Goal: Transaction & Acquisition: Book appointment/travel/reservation

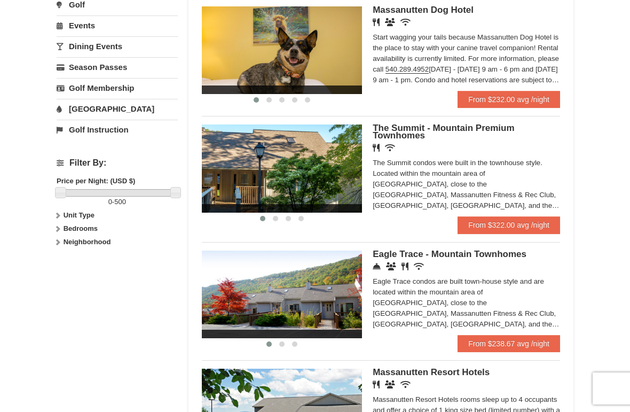
scroll to position [351, 0]
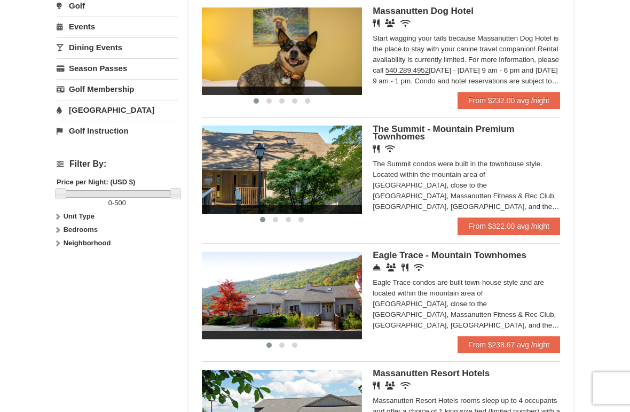
click at [514, 162] on div "The Summit condos were built in the townhouse style. Located within the mountai…" at bounding box center [466, 185] width 187 height 53
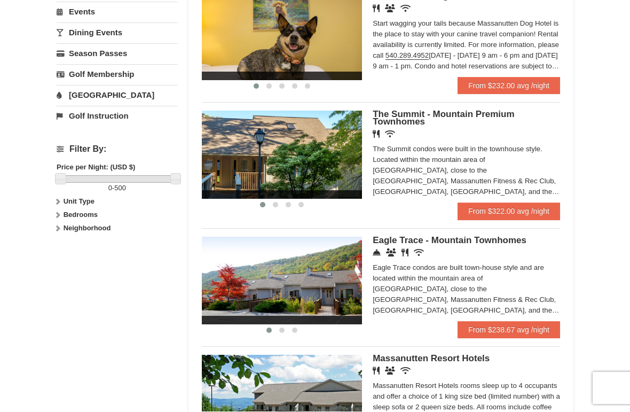
scroll to position [366, 0]
click at [480, 246] on span "Eagle Trace - Mountain Townhomes" at bounding box center [450, 240] width 154 height 10
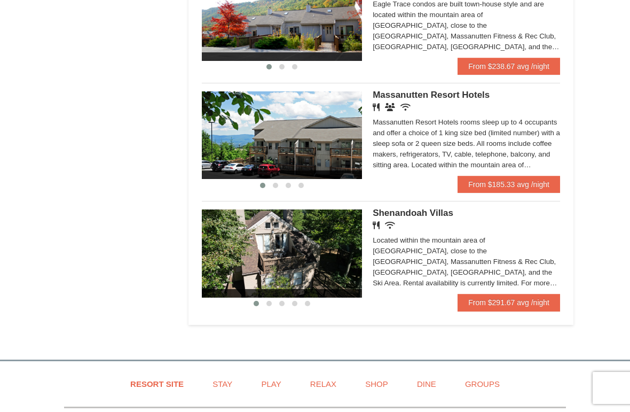
scroll to position [630, 0]
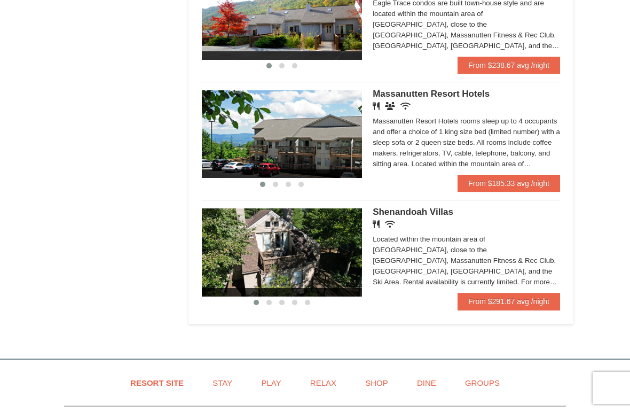
click at [327, 264] on img at bounding box center [282, 253] width 160 height 88
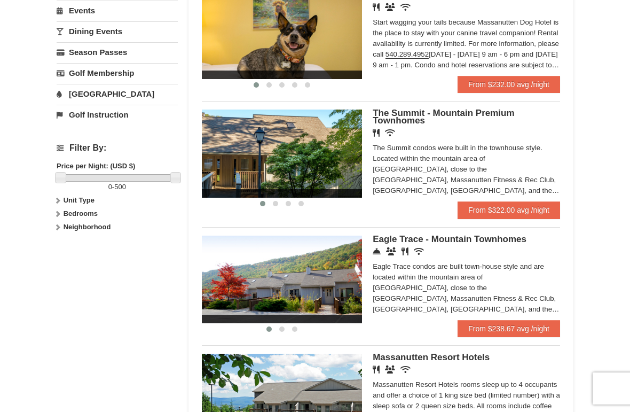
scroll to position [367, 0]
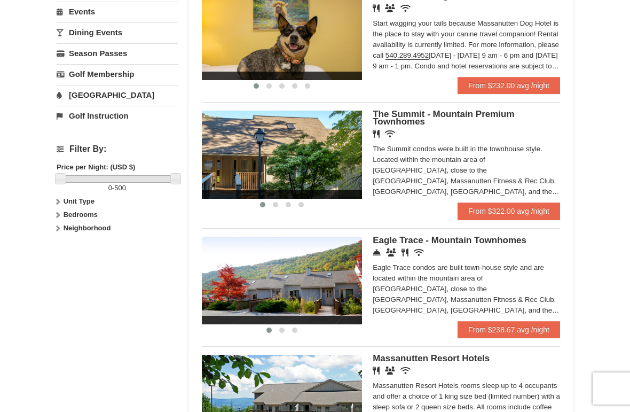
click at [417, 122] on span "The Summit - Mountain Premium Townhomes" at bounding box center [443, 118] width 141 height 18
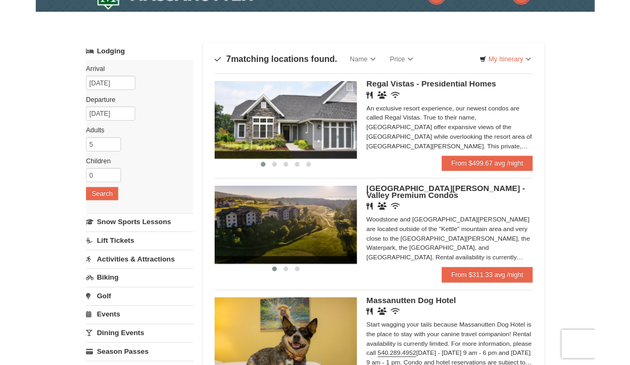
scroll to position [20, 0]
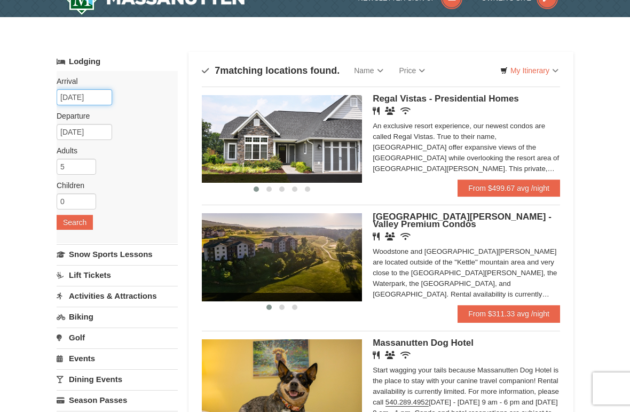
click at [89, 104] on input "[DATE]" at bounding box center [85, 97] width 56 height 16
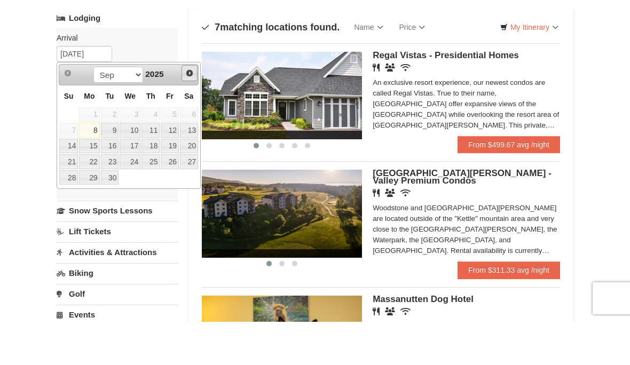
click at [190, 112] on span "Next" at bounding box center [189, 116] width 9 height 9
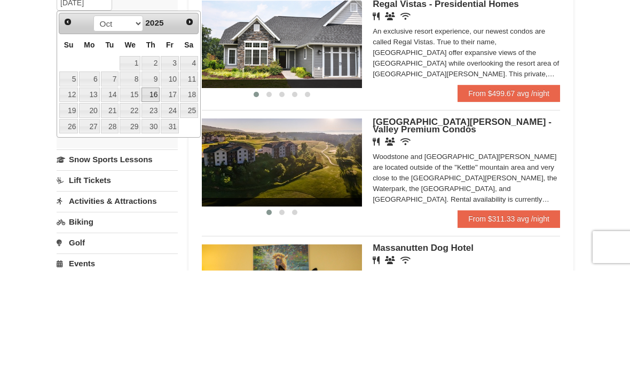
click at [148, 182] on link "16" at bounding box center [150, 189] width 18 height 15
type input "10/16/2025"
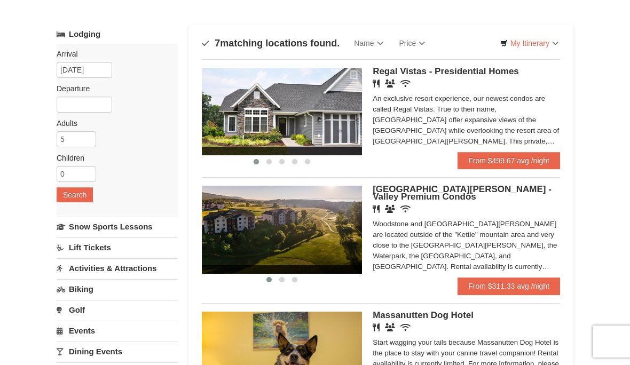
scroll to position [46, 0]
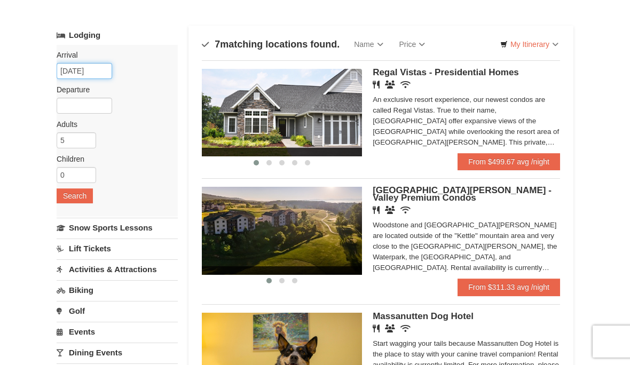
click at [98, 72] on input "10/16/2025" at bounding box center [85, 71] width 56 height 16
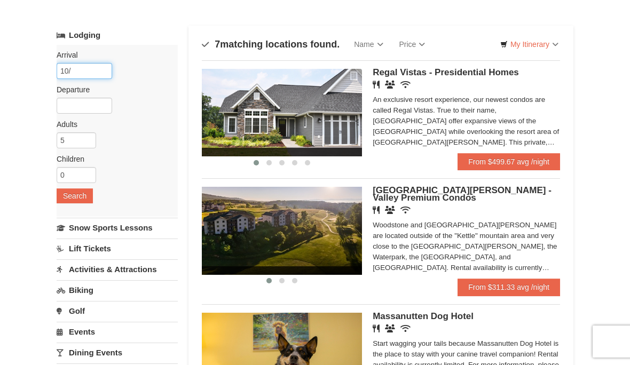
click at [94, 64] on input "10/" at bounding box center [85, 71] width 56 height 16
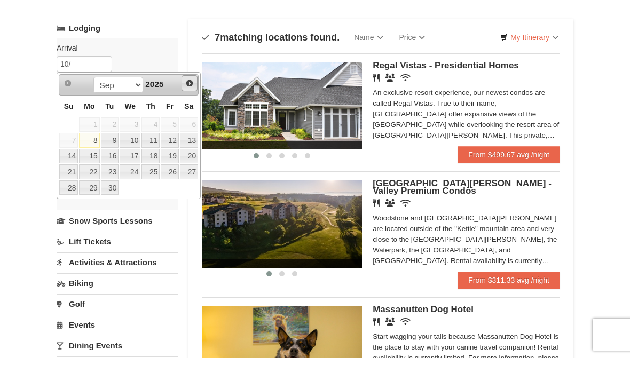
click at [194, 88] on link "Next" at bounding box center [190, 90] width 16 height 16
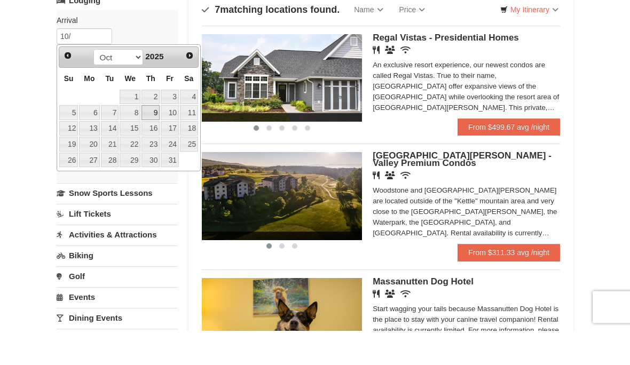
click at [153, 140] on link "9" at bounding box center [150, 147] width 18 height 15
type input "[DATE]"
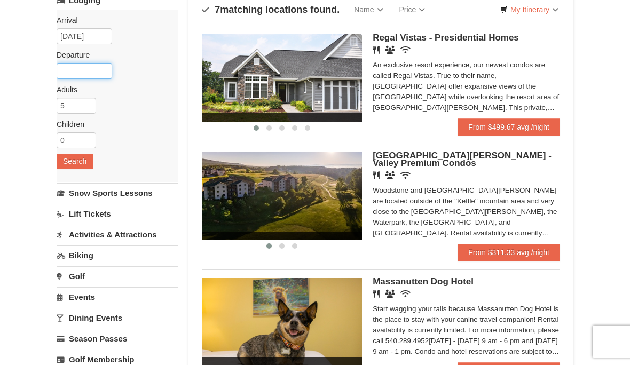
click at [93, 67] on input "text" at bounding box center [85, 71] width 56 height 16
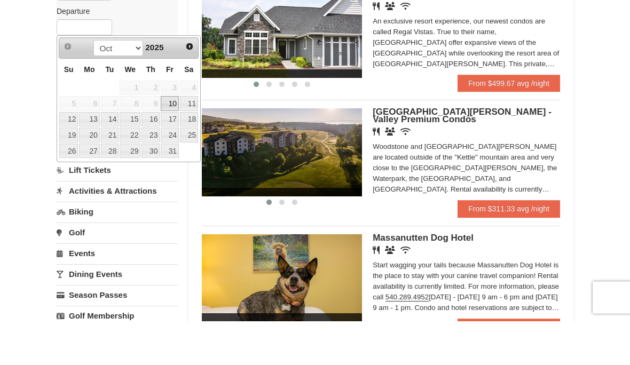
click at [73, 156] on link "12" at bounding box center [68, 163] width 19 height 15
type input "[DATE]"
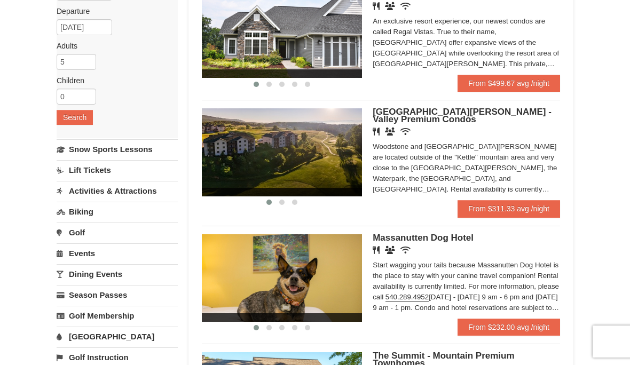
click at [76, 122] on button "Search" at bounding box center [75, 117] width 36 height 15
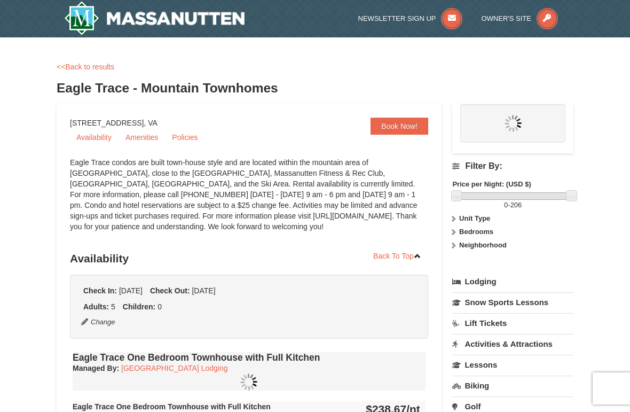
select select "9"
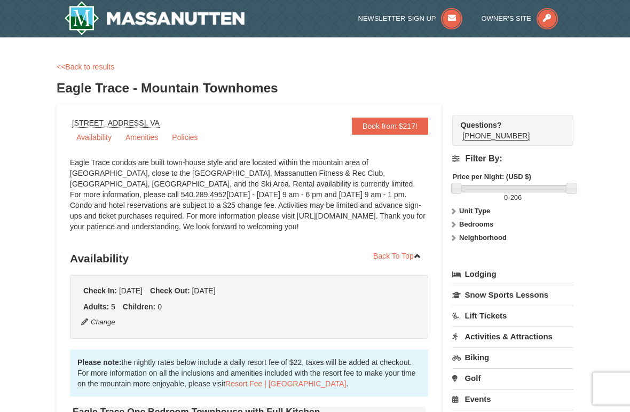
click at [89, 65] on link "<<Back to results" at bounding box center [86, 66] width 58 height 9
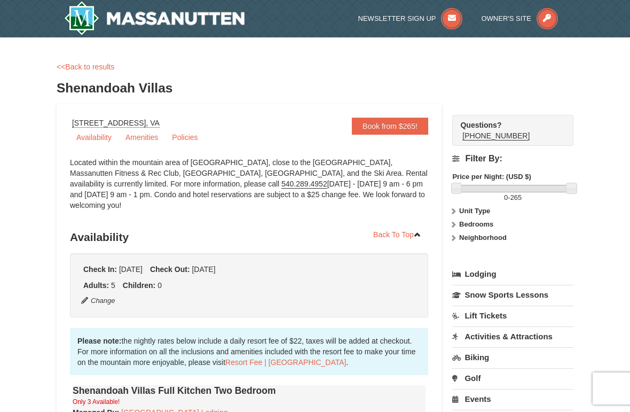
click at [92, 65] on link "<<Back to results" at bounding box center [86, 66] width 58 height 9
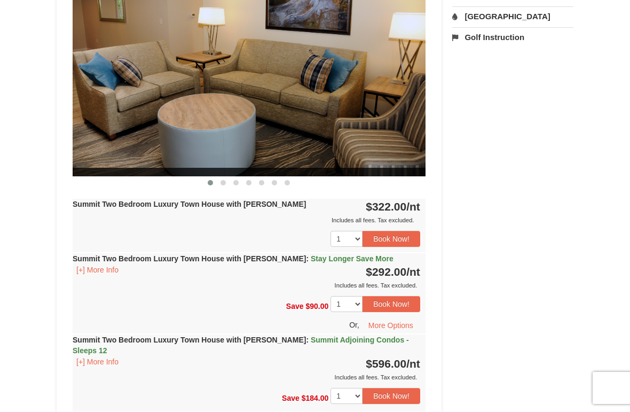
scroll to position [467, 0]
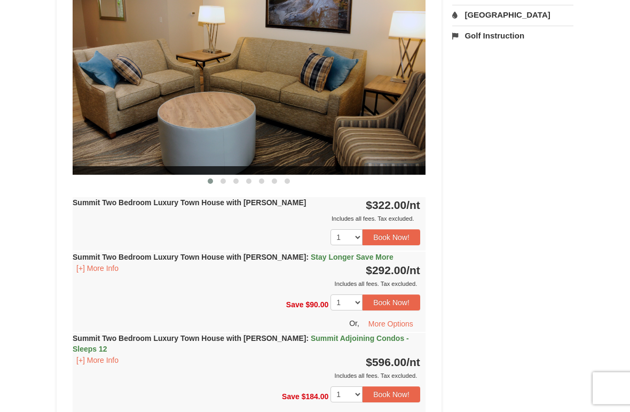
click at [107, 273] on button "[+] More Info" at bounding box center [98, 269] width 50 height 12
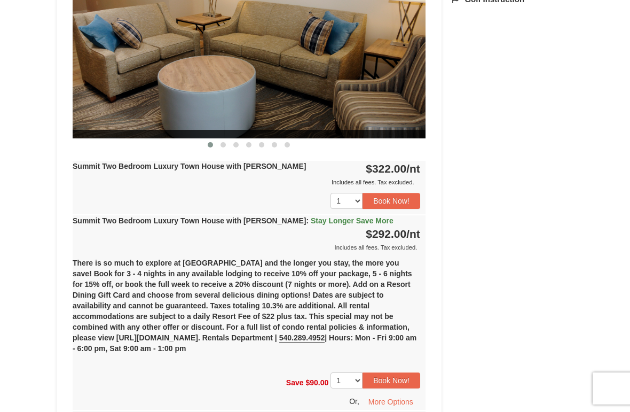
scroll to position [503, 0]
click at [397, 228] on span "$292.00" at bounding box center [386, 234] width 41 height 12
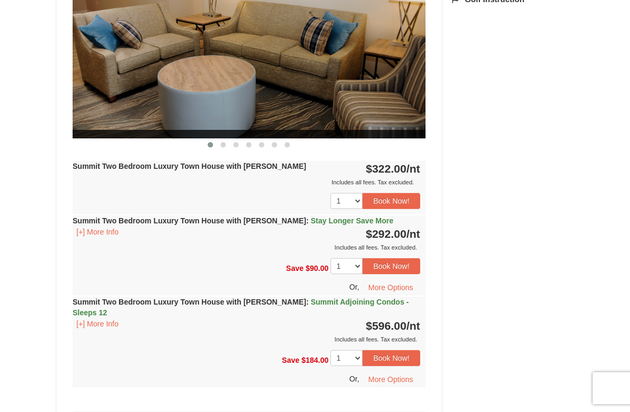
click at [389, 264] on button "Book Now!" at bounding box center [391, 266] width 58 height 16
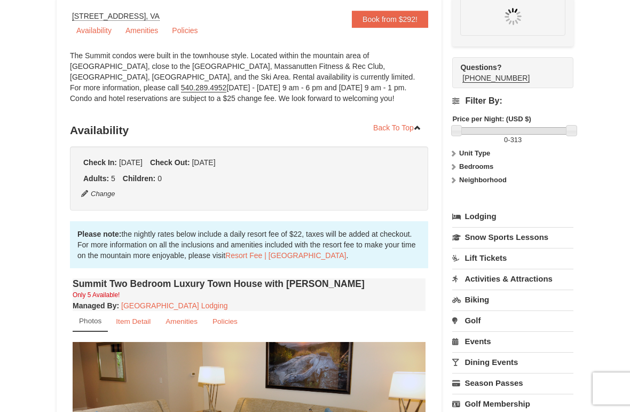
scroll to position [104, 0]
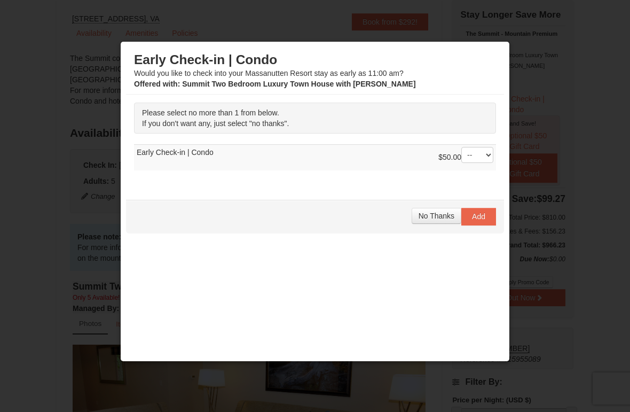
click at [437, 217] on span "No Thanks" at bounding box center [437, 215] width 36 height 9
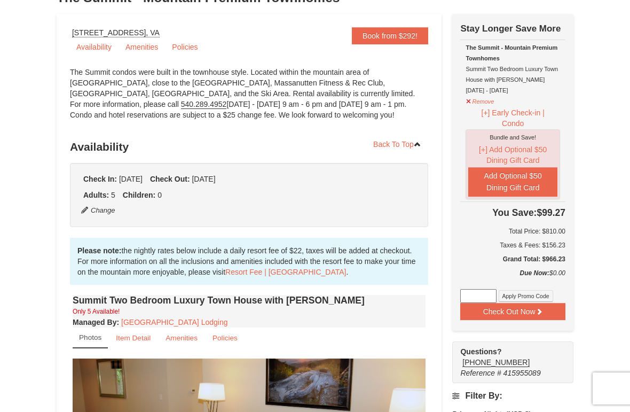
scroll to position [89, 0]
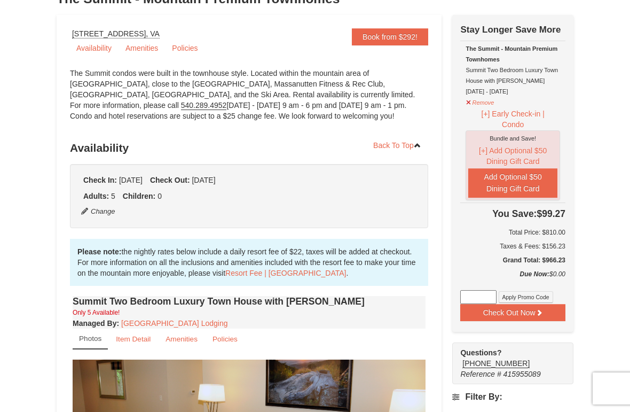
click at [479, 108] on button "[+] Early Check-in | Condo" at bounding box center [513, 119] width 94 height 22
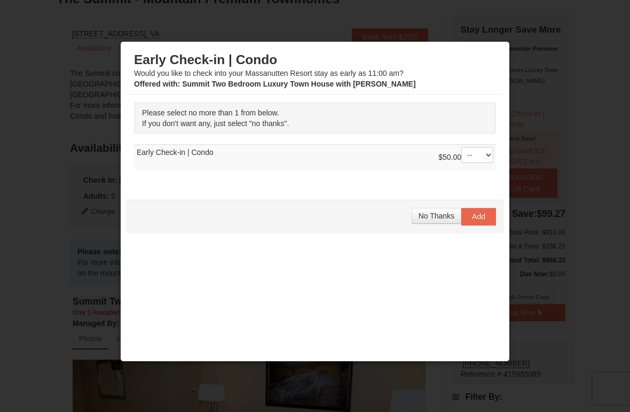
click at [443, 218] on span "No Thanks" at bounding box center [437, 215] width 36 height 9
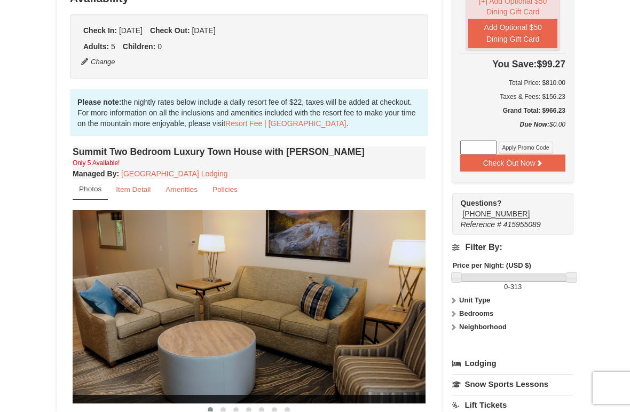
scroll to position [239, 0]
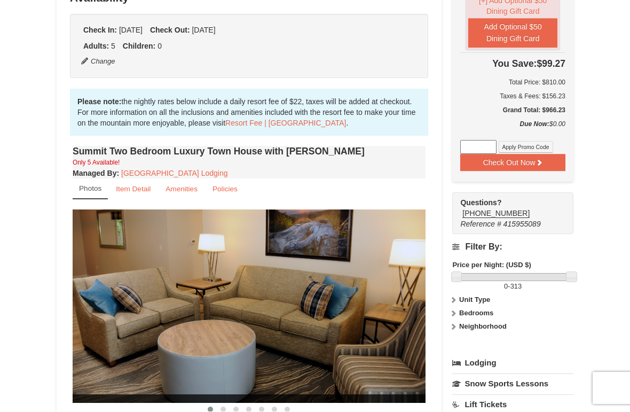
click at [267, 154] on h4 "Summit Two Bedroom Luxury Town House with [PERSON_NAME]" at bounding box center [249, 151] width 353 height 11
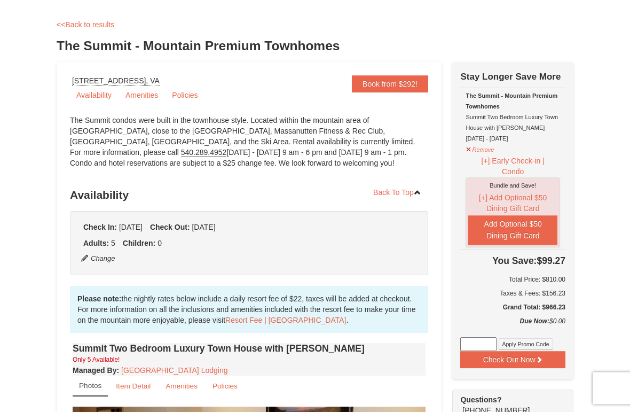
scroll to position [0, 0]
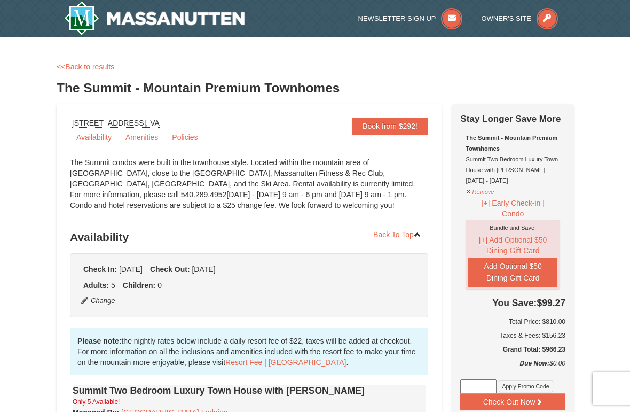
click at [71, 66] on link "<<Back to results" at bounding box center [86, 66] width 58 height 9
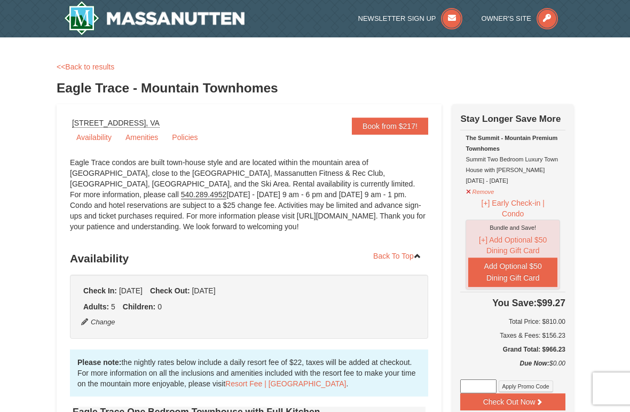
click at [74, 70] on link "<<Back to results" at bounding box center [86, 66] width 58 height 9
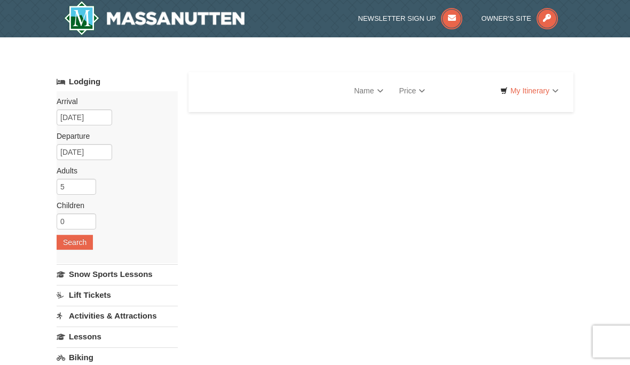
select select "9"
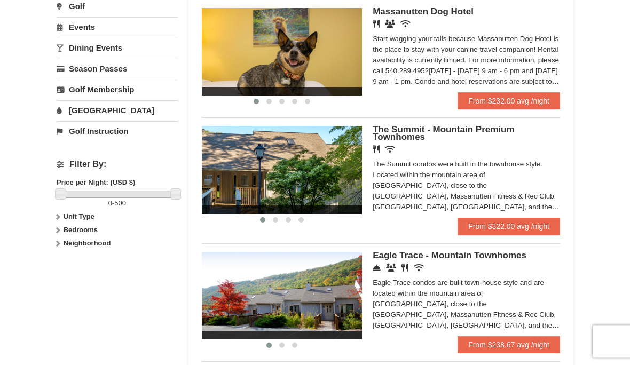
scroll to position [345, 0]
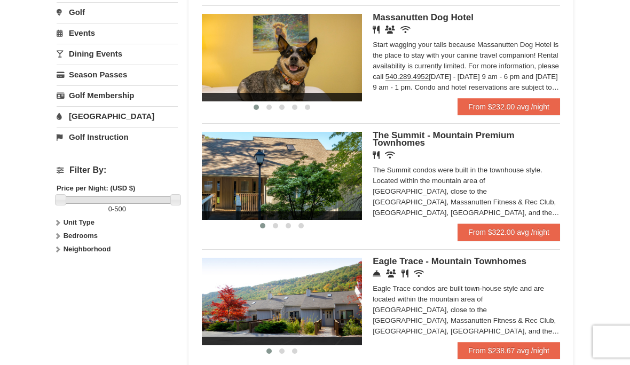
click at [481, 144] on h5 "The Summit - Mountain Premium Townhomes" at bounding box center [466, 139] width 187 height 15
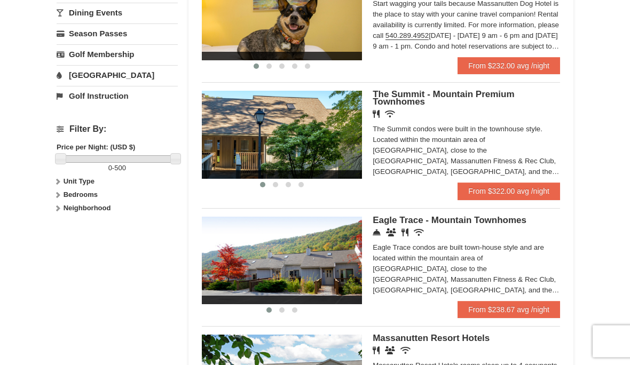
scroll to position [386, 0]
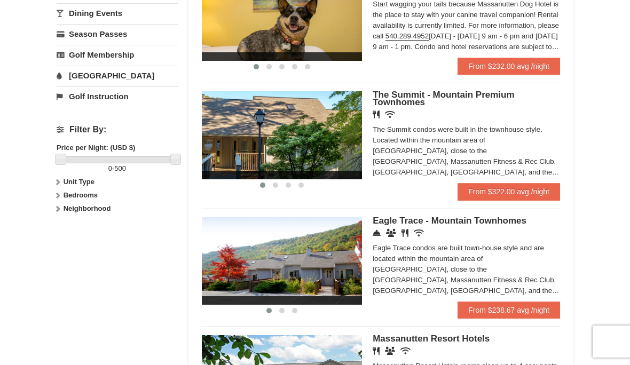
click at [521, 314] on link "From $238.67 avg /night" at bounding box center [509, 310] width 102 height 17
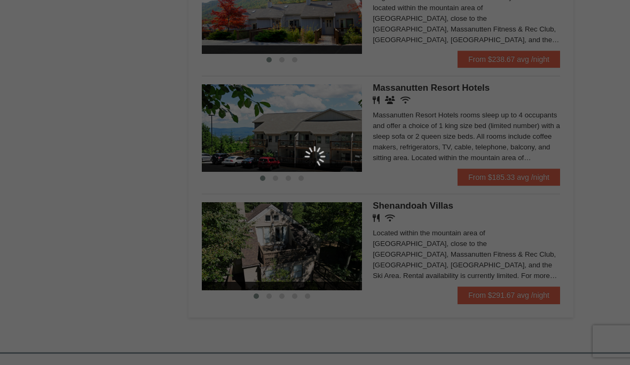
scroll to position [638, 0]
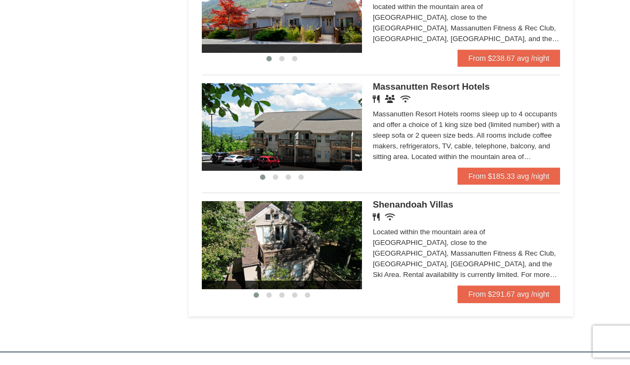
click at [501, 297] on link "From $291.67 avg /night" at bounding box center [509, 294] width 102 height 17
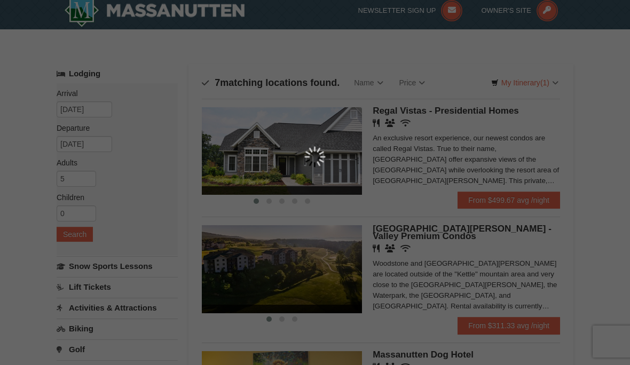
scroll to position [0, 0]
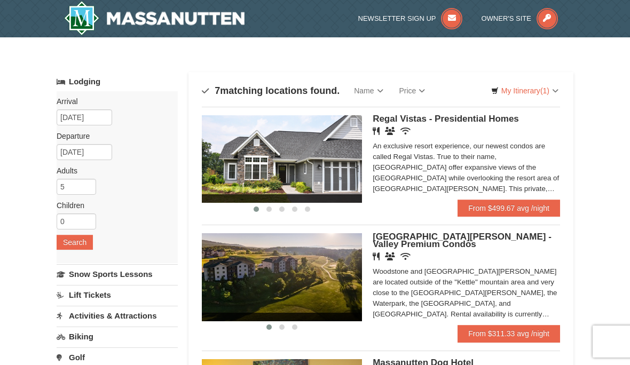
click at [499, 335] on link "From $311.33 avg /night" at bounding box center [509, 333] width 102 height 17
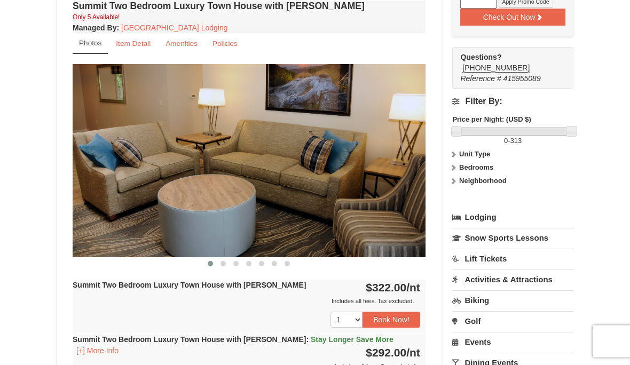
scroll to position [391, 0]
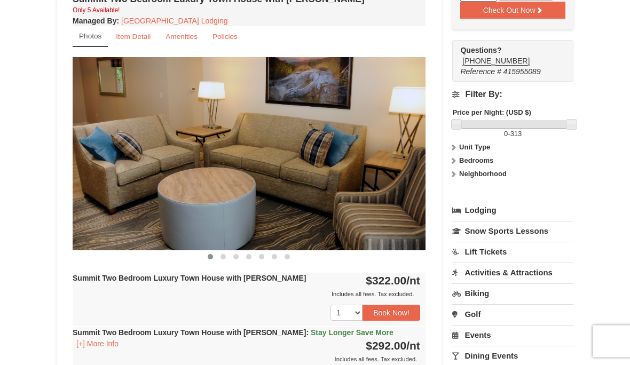
click at [401, 311] on button "Book Now!" at bounding box center [391, 313] width 58 height 16
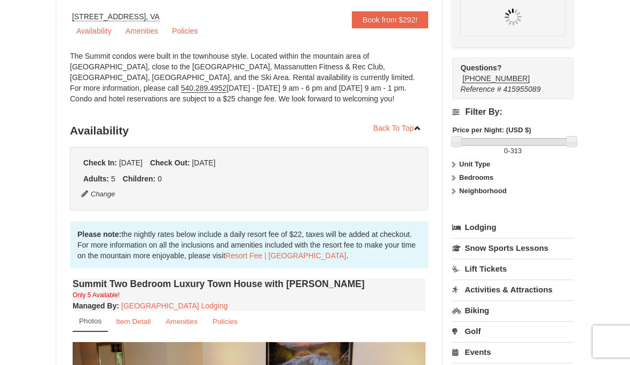
scroll to position [104, 0]
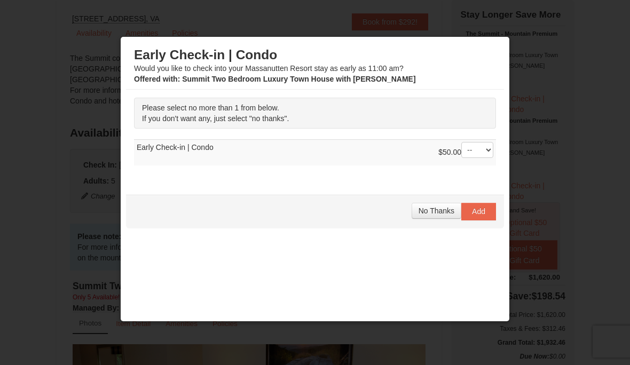
click at [437, 215] on span "No Thanks" at bounding box center [437, 211] width 36 height 9
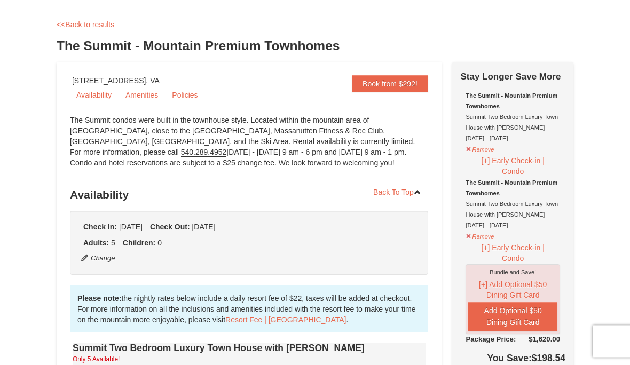
scroll to position [26, 0]
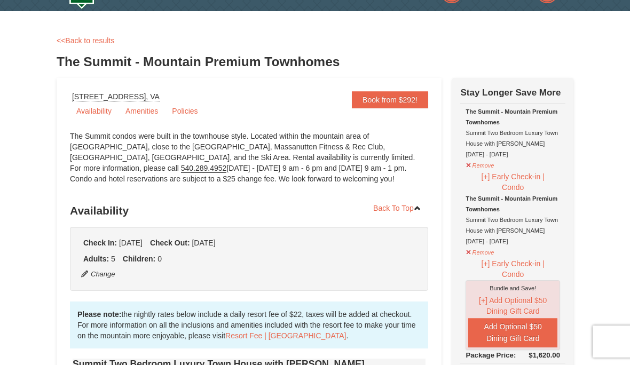
click at [404, 103] on link "Book from $292!" at bounding box center [390, 99] width 76 height 17
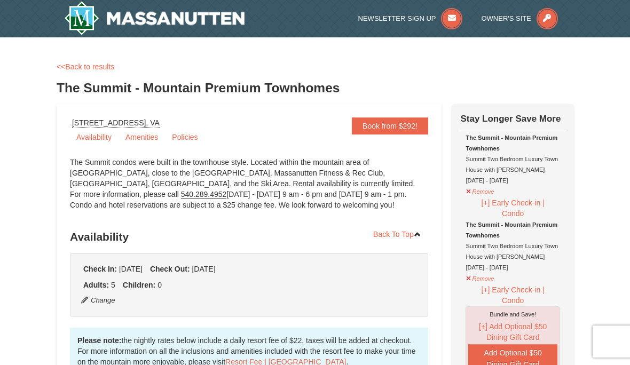
click at [400, 131] on link "Book from $292!" at bounding box center [390, 125] width 76 height 17
click at [90, 65] on link "<<Back to results" at bounding box center [86, 66] width 58 height 9
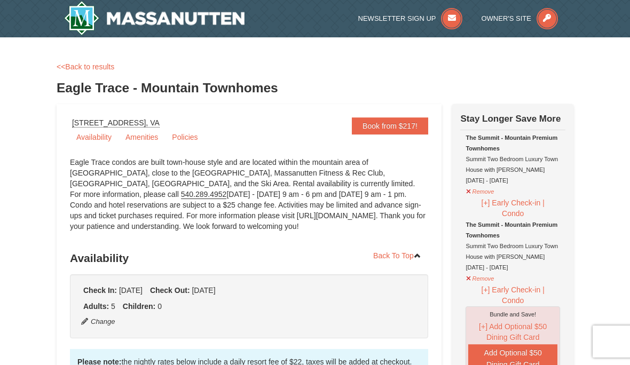
click at [88, 69] on link "<<Back to results" at bounding box center [86, 66] width 58 height 9
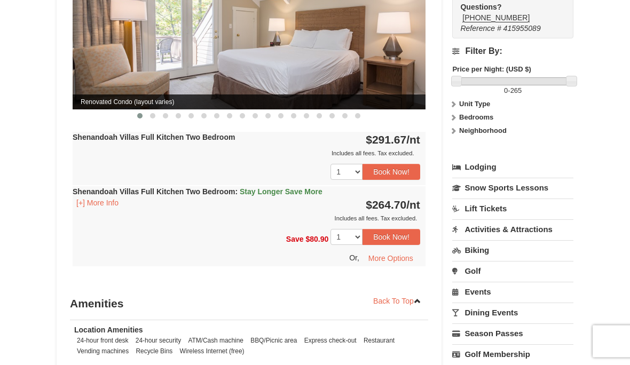
scroll to position [532, 0]
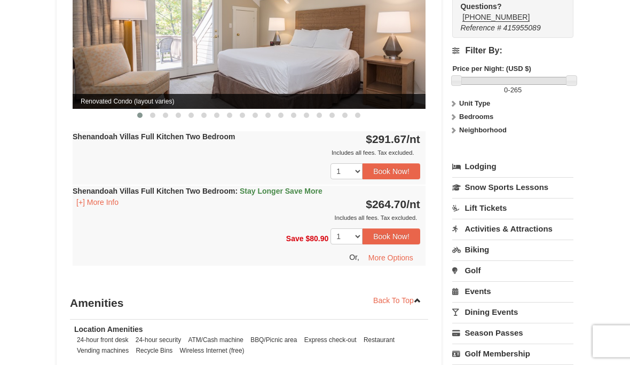
click at [395, 199] on span "$264.70" at bounding box center [386, 205] width 41 height 12
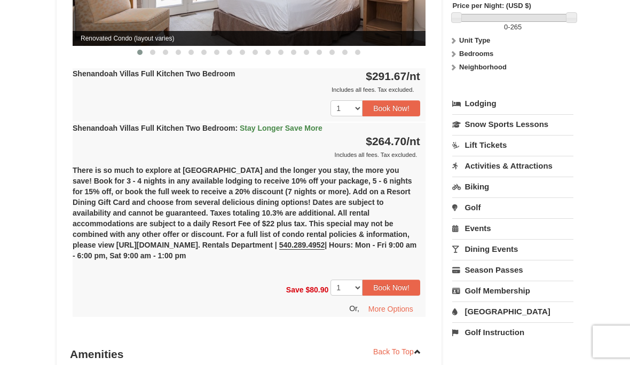
click at [391, 282] on button "Book Now!" at bounding box center [391, 288] width 58 height 16
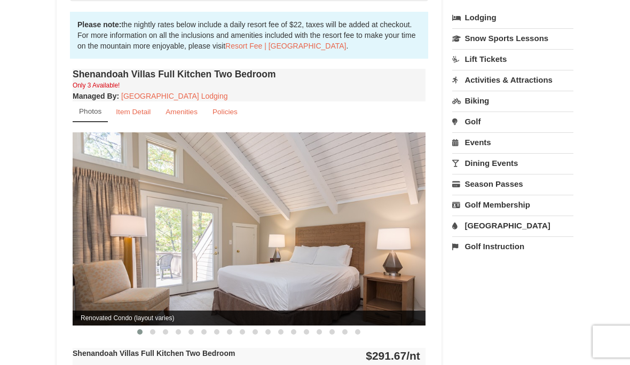
scroll to position [104, 0]
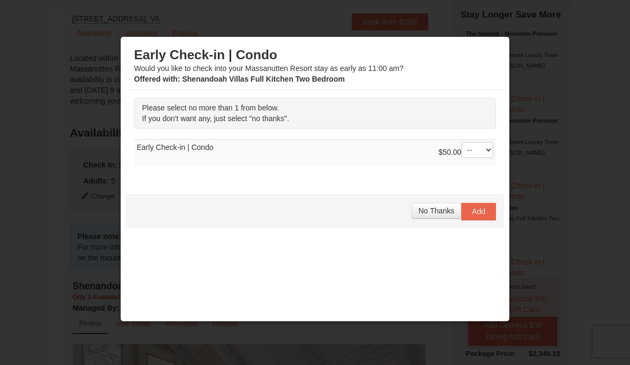
click at [435, 215] on span "No Thanks" at bounding box center [437, 211] width 36 height 9
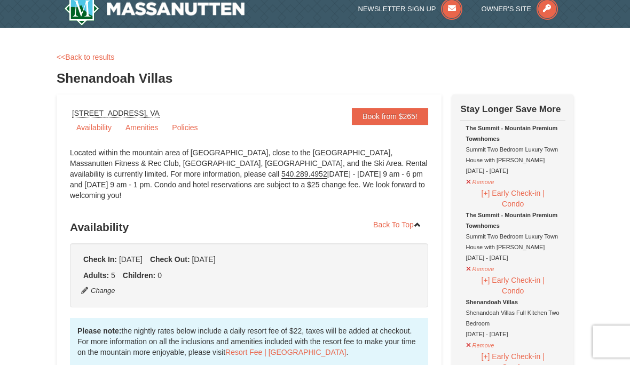
scroll to position [0, 0]
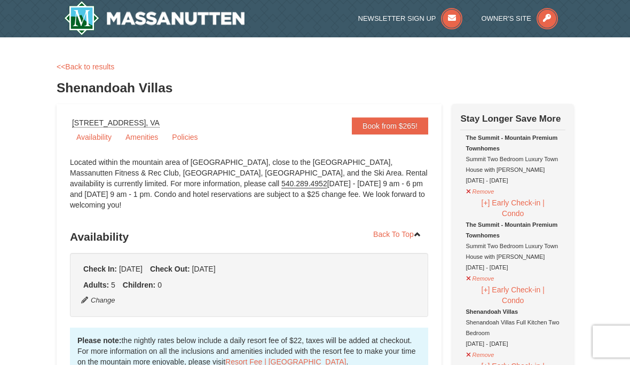
click at [96, 67] on link "<<Back to results" at bounding box center [86, 66] width 58 height 9
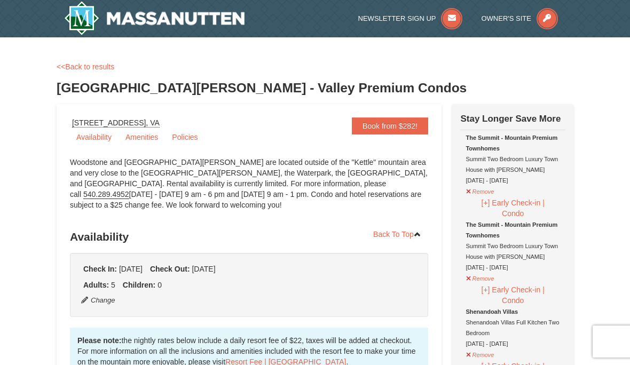
click at [391, 129] on link "Book from $282!" at bounding box center [390, 125] width 76 height 17
click at [522, 15] on span "Owner's Site" at bounding box center [506, 18] width 50 height 8
